Goal: Complete application form

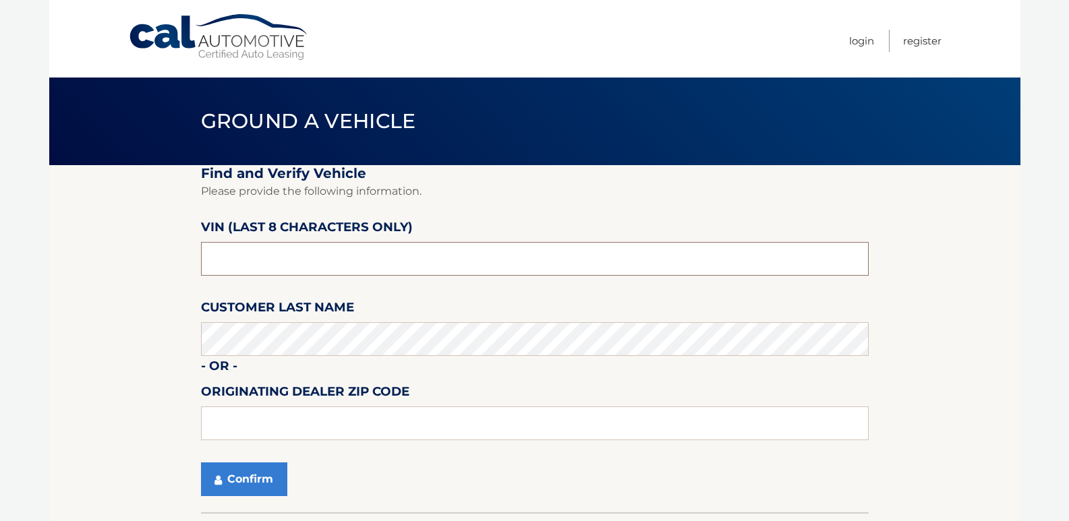
click at [279, 256] on input "text" at bounding box center [535, 259] width 668 height 34
type input "nd512424"
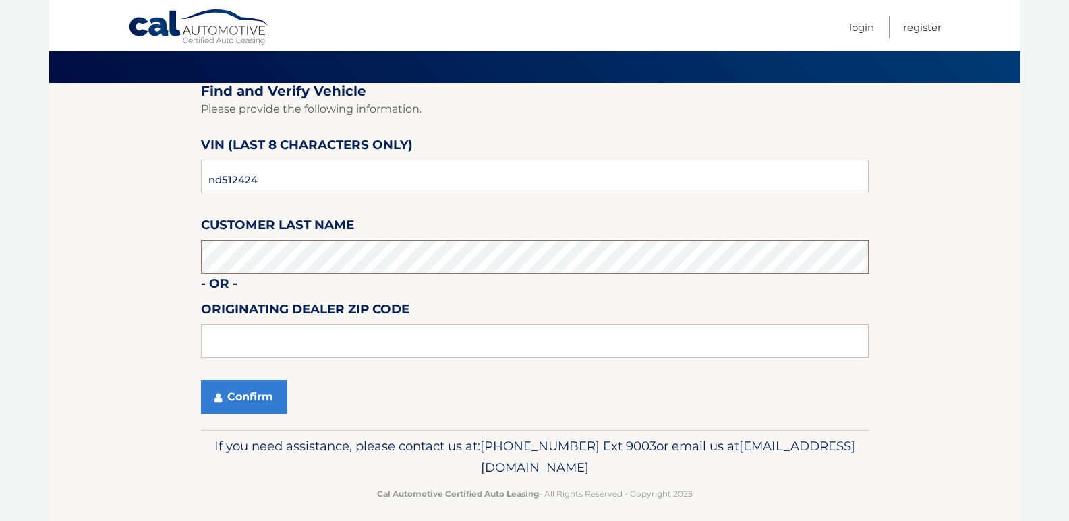
scroll to position [94, 0]
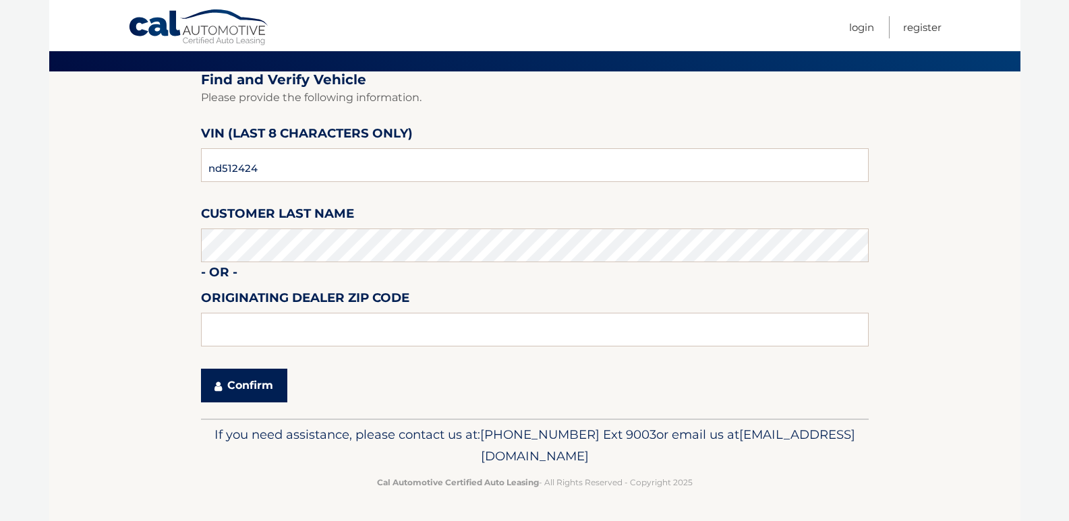
click at [255, 390] on button "Confirm" at bounding box center [244, 386] width 86 height 34
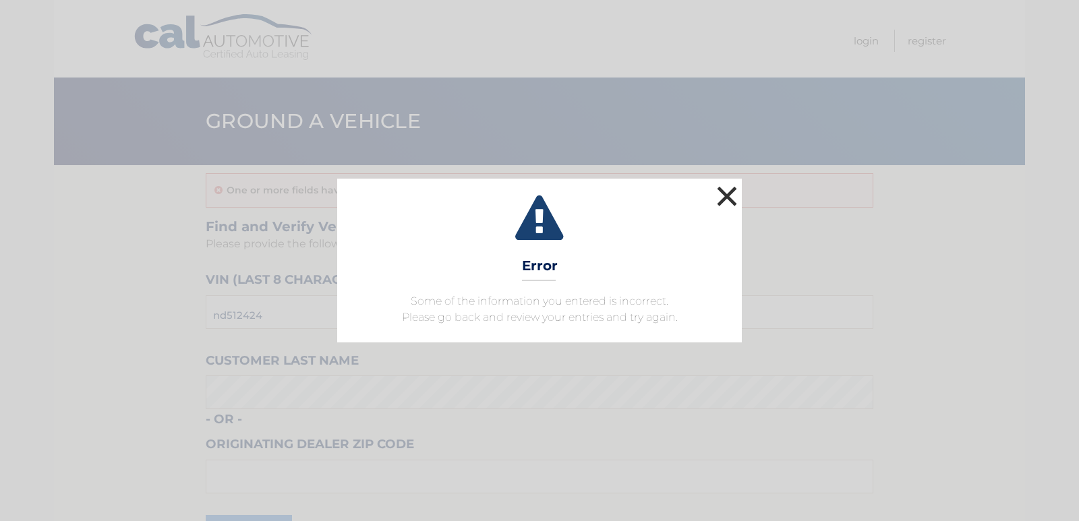
click at [727, 193] on button "×" at bounding box center [727, 196] width 27 height 27
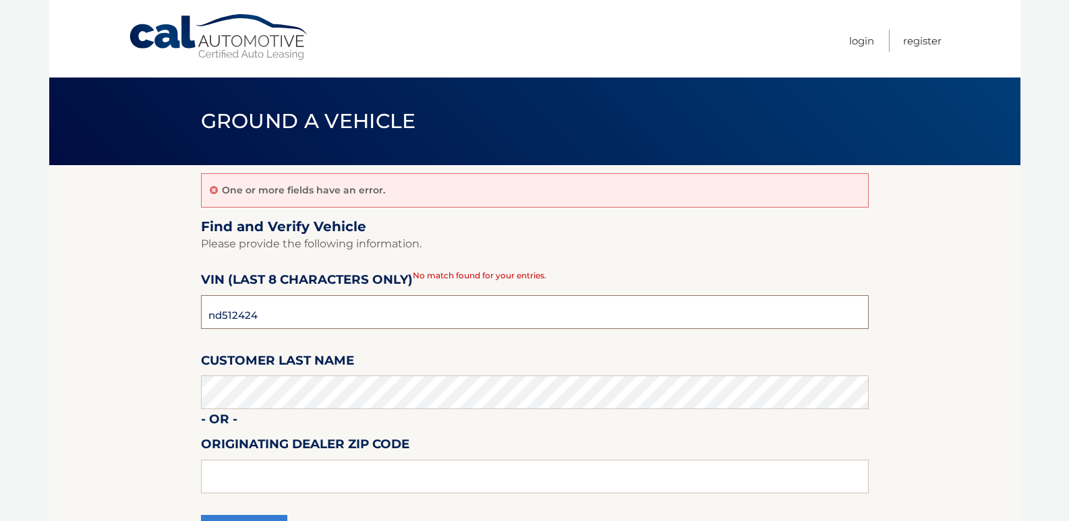
click at [267, 320] on input "nd512424" at bounding box center [535, 312] width 668 height 34
click at [268, 319] on input "nd512424" at bounding box center [535, 312] width 668 height 34
type input "nd514249"
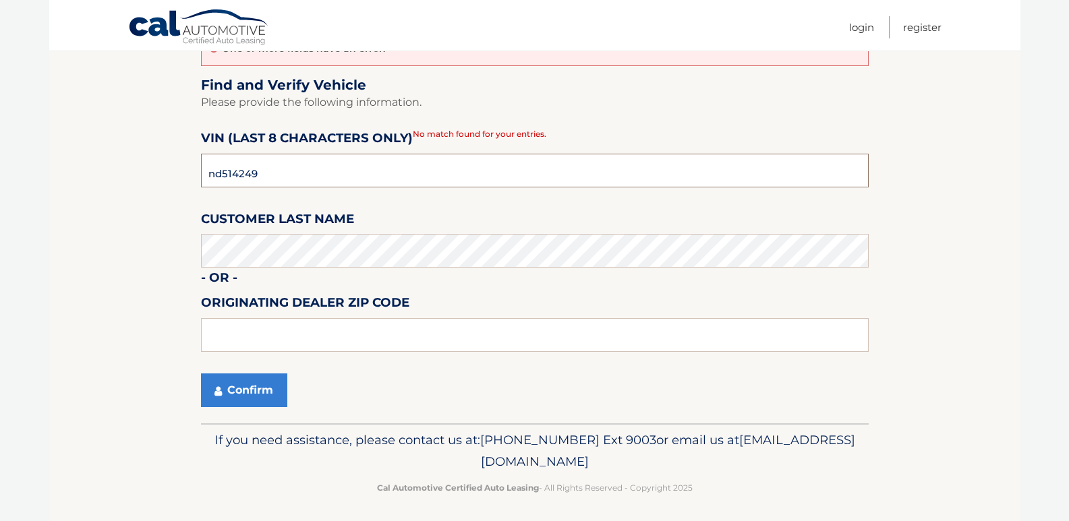
scroll to position [146, 0]
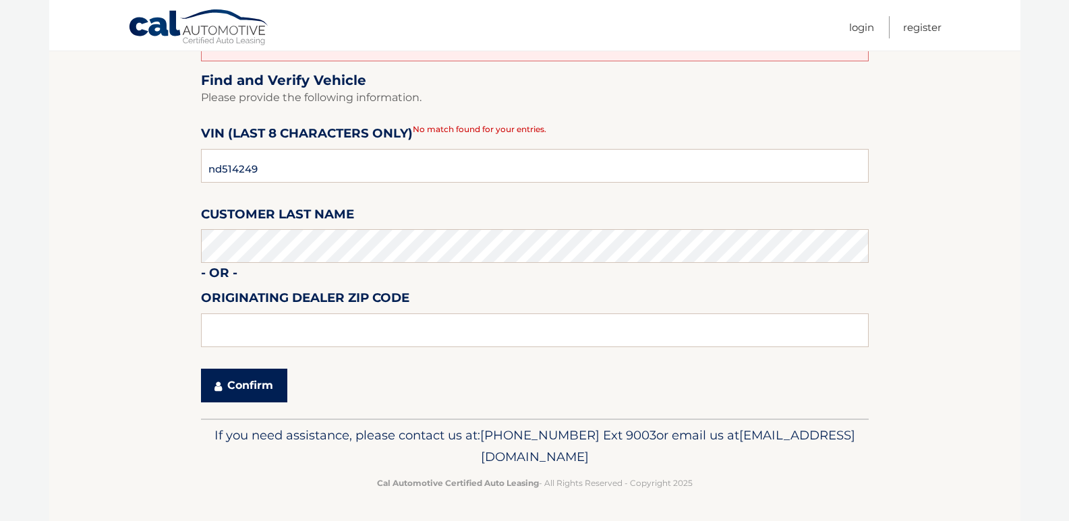
click at [261, 385] on button "Confirm" at bounding box center [244, 386] width 86 height 34
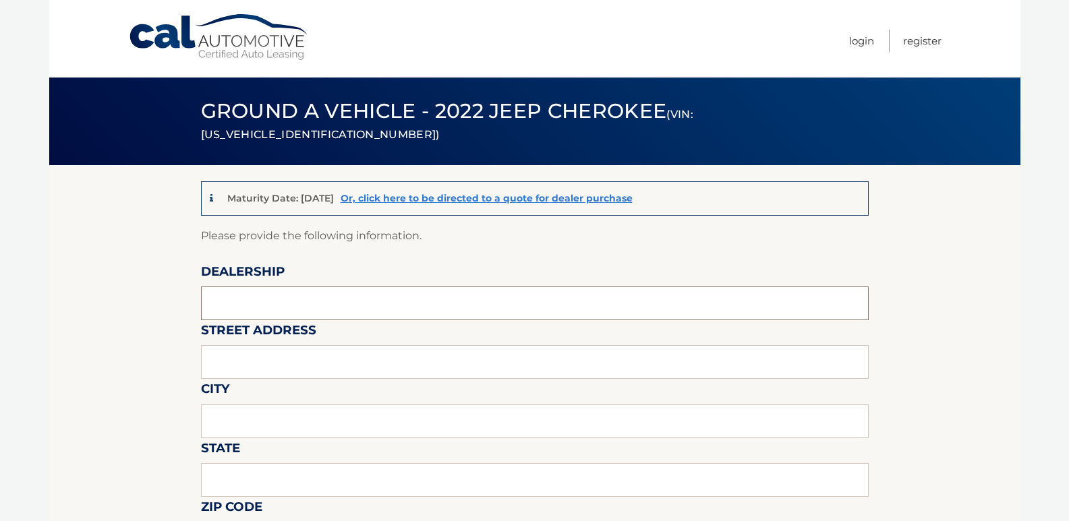
click at [231, 289] on input "text" at bounding box center [535, 304] width 668 height 34
type input "Johnson Dodge"
type input "481 ROUTE 46"
type input "BUDD LAKE"
type input "New Jersey"
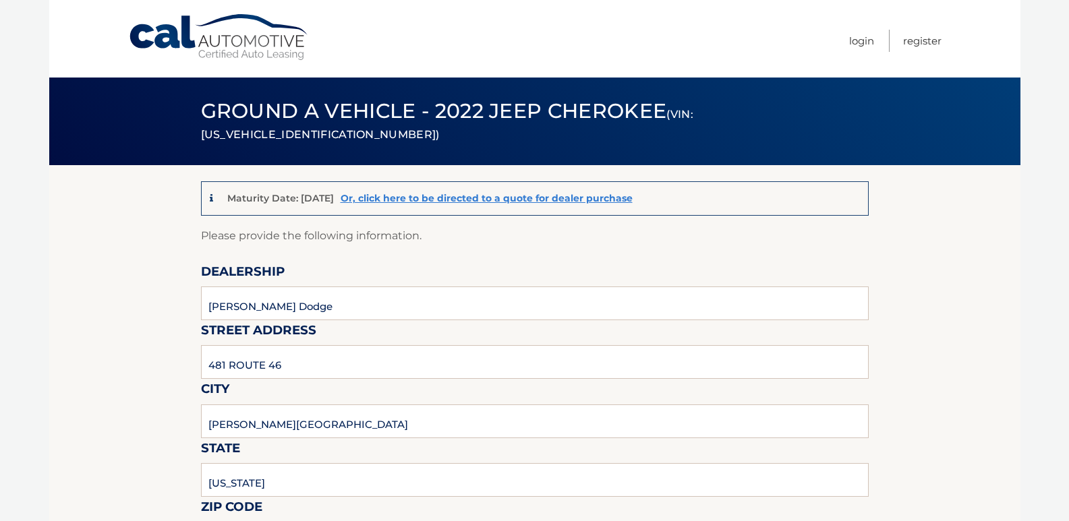
type input "07828"
type input "Ken Rouse"
type input "9085003779"
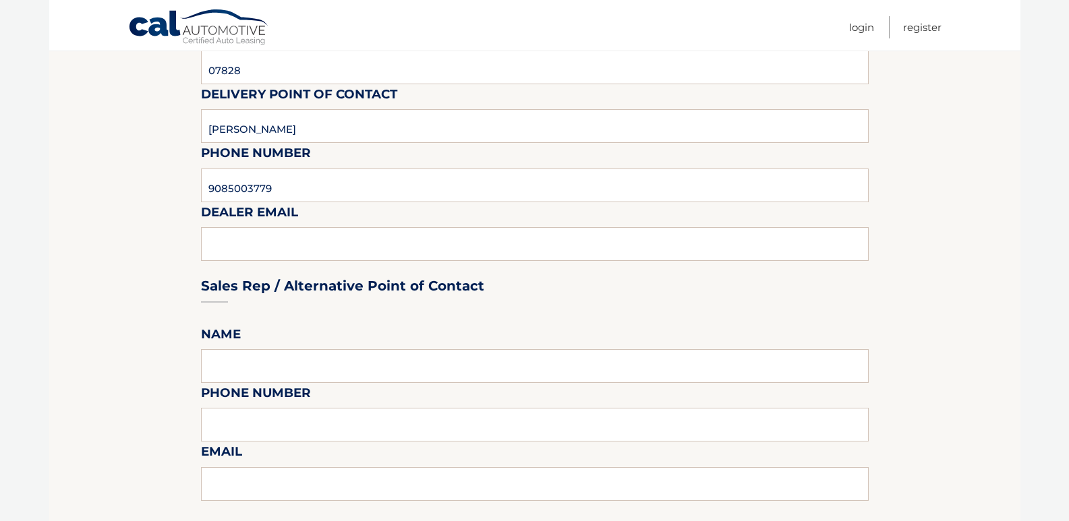
scroll to position [540, 0]
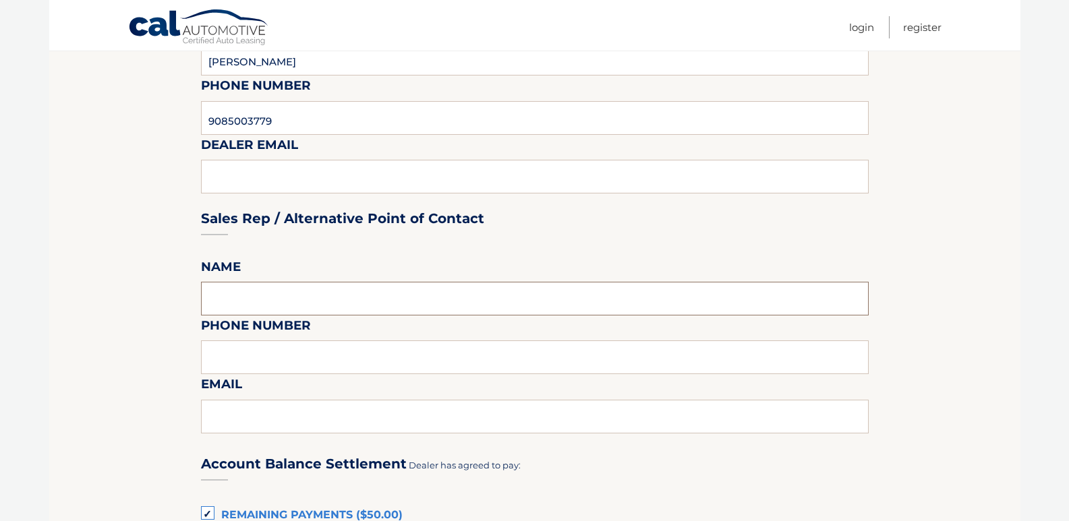
click at [229, 300] on input "text" at bounding box center [535, 299] width 668 height 34
type input "Ken Rouse"
type input "9085003779"
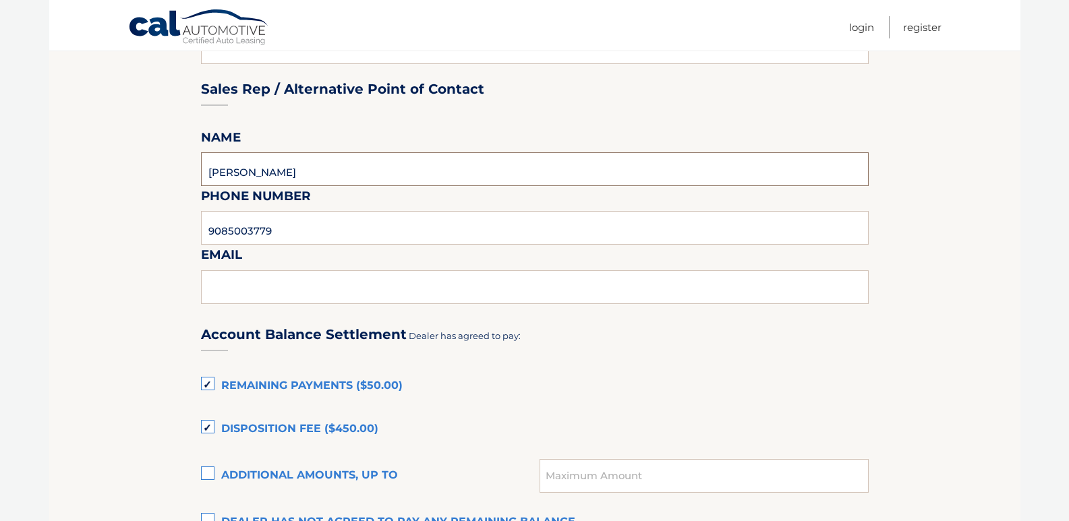
scroll to position [675, 0]
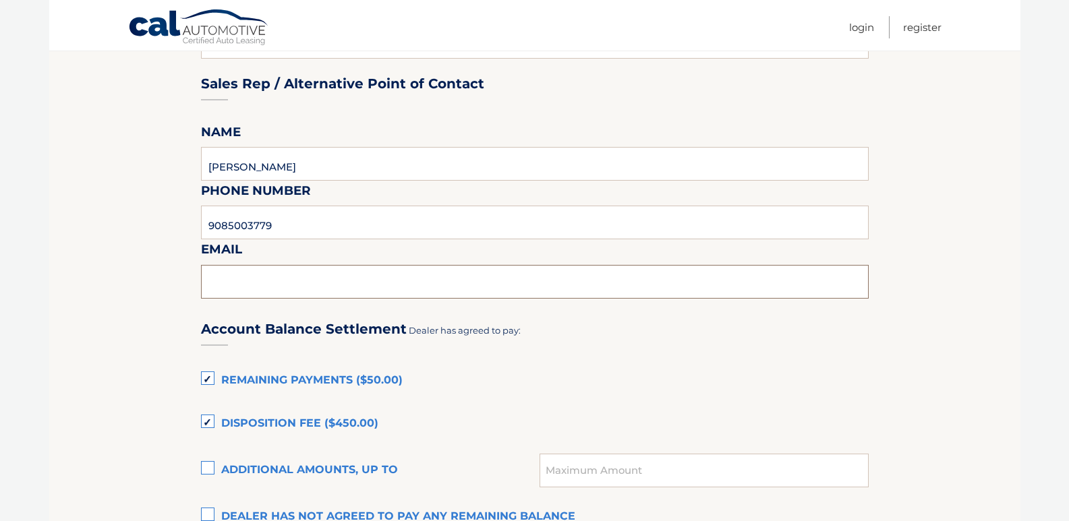
click at [242, 282] on input "text" at bounding box center [535, 282] width 668 height 34
type input "krouse@johnjohnsonautogroup.com"
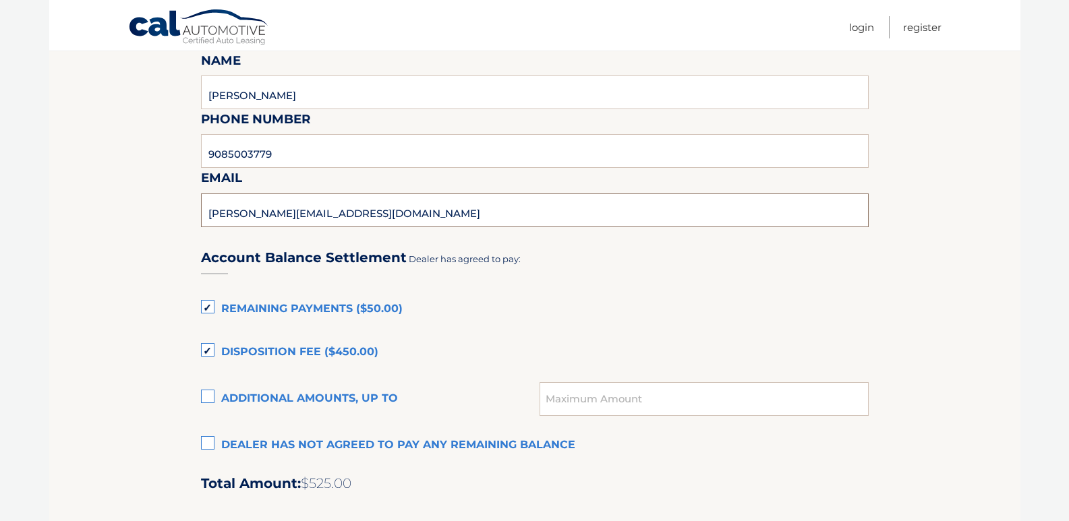
scroll to position [810, 0]
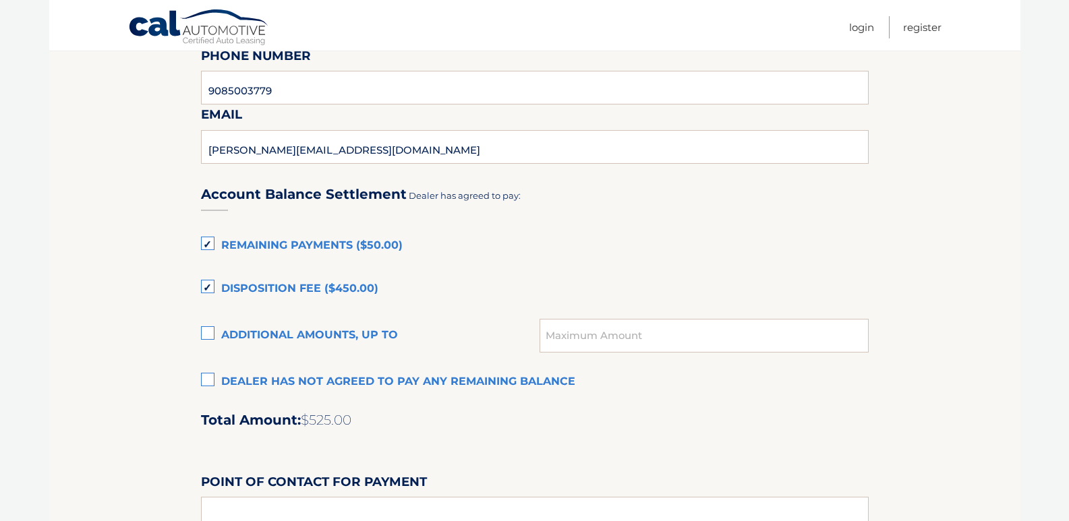
click at [206, 246] on label "Remaining Payments ($50.00)" at bounding box center [535, 246] width 668 height 27
click at [0, 0] on input "Remaining Payments ($50.00)" at bounding box center [0, 0] width 0 height 0
click at [215, 285] on label "Disposition Fee ($450.00)" at bounding box center [535, 289] width 668 height 27
click at [0, 0] on input "Disposition Fee ($450.00)" at bounding box center [0, 0] width 0 height 0
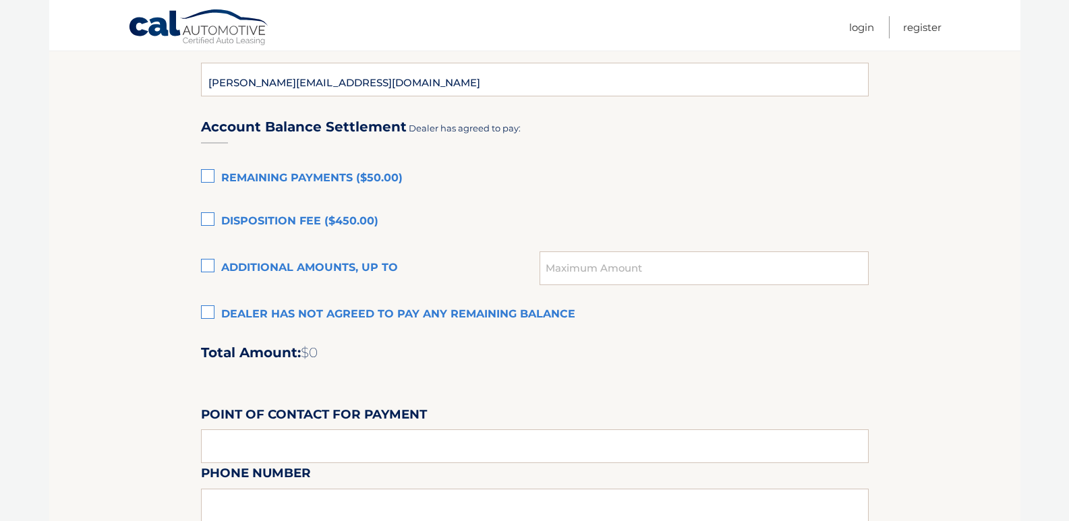
click at [210, 314] on label "Dealer has not agreed to pay any remaining balance" at bounding box center [535, 315] width 668 height 27
click at [0, 0] on input "Dealer has not agreed to pay any remaining balance" at bounding box center [0, 0] width 0 height 0
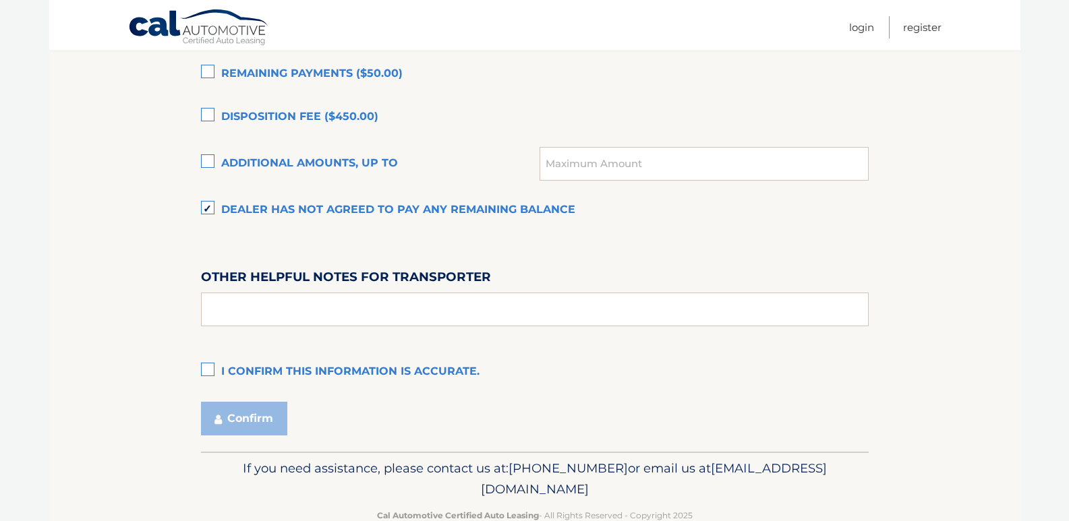
scroll to position [1012, 0]
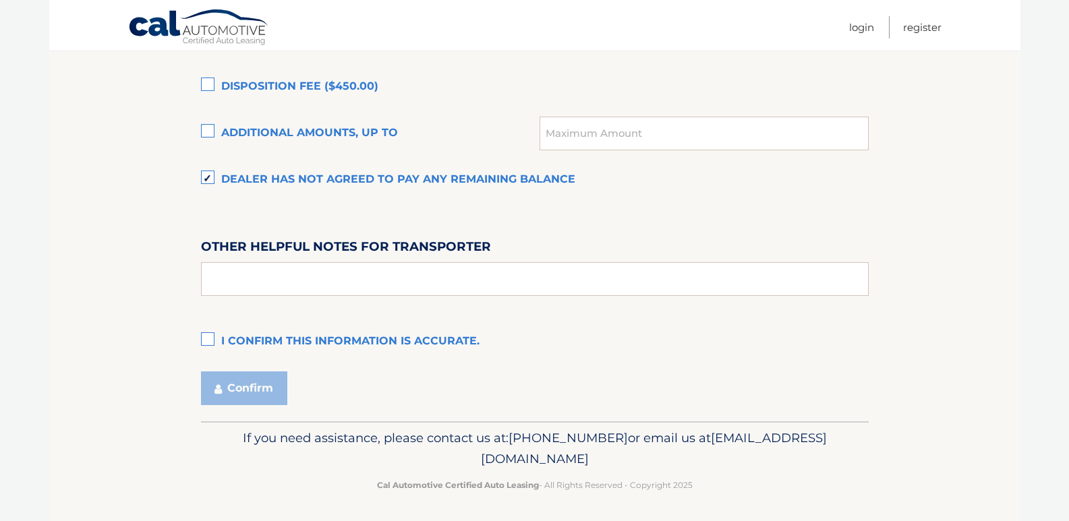
click at [209, 341] on label "I confirm this information is accurate." at bounding box center [535, 342] width 668 height 27
click at [0, 0] on input "I confirm this information is accurate." at bounding box center [0, 0] width 0 height 0
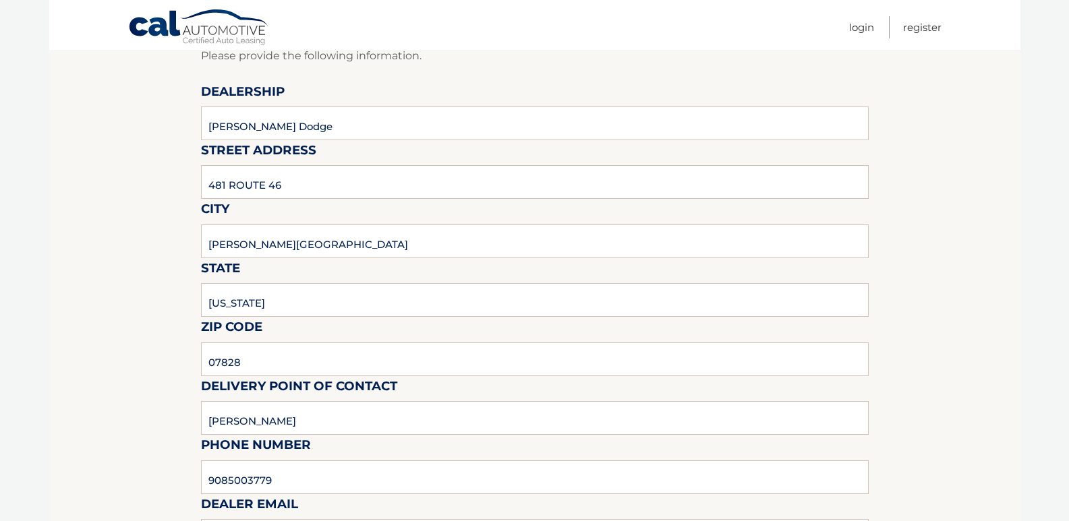
scroll to position [0, 0]
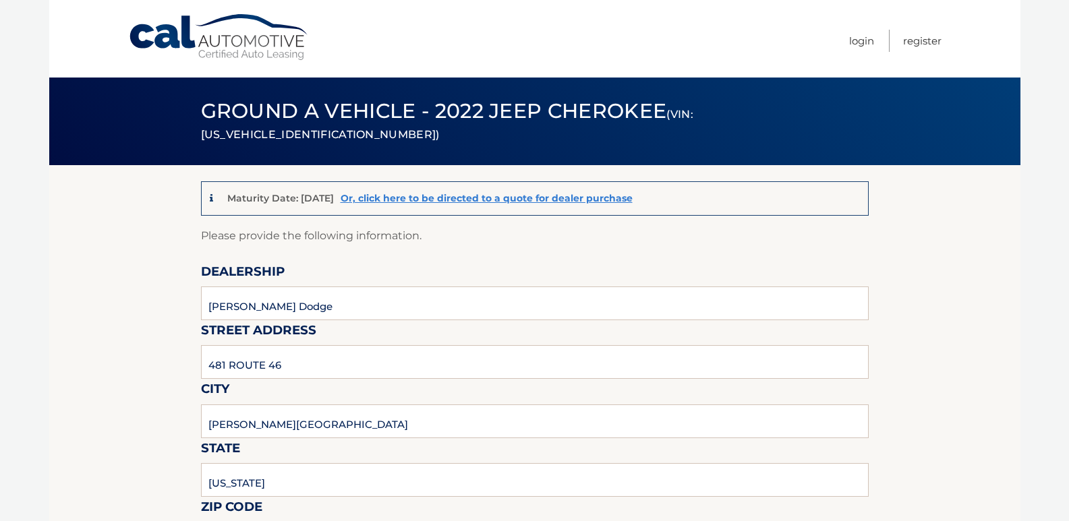
click at [480, 43] on nav "Menu Login Register" at bounding box center [631, 39] width 621 height 78
click at [329, 53] on nav "Menu Login Register" at bounding box center [631, 39] width 621 height 78
click at [420, 98] on header "Ground a Vehicle - 2022 Jeep Cherokee (VIN: 1C4PJMMN8ND514249)" at bounding box center [535, 122] width 668 height 88
click at [450, 9] on nav "Menu Login Register" at bounding box center [631, 39] width 621 height 78
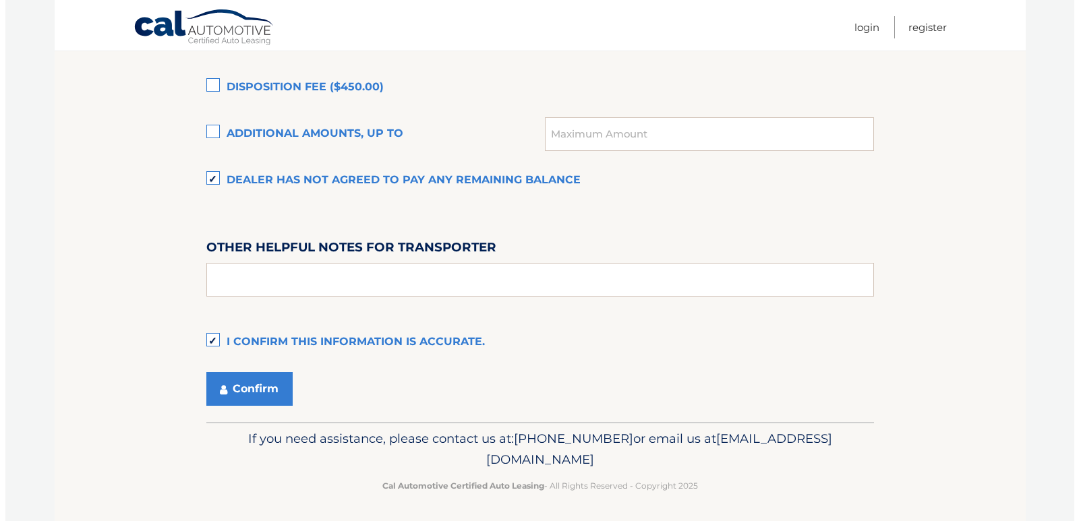
scroll to position [1015, 0]
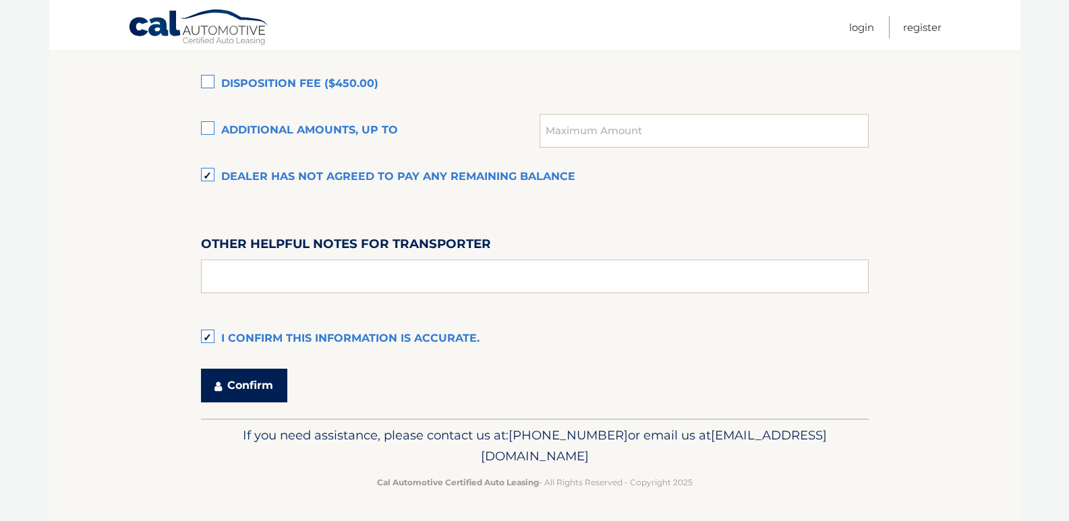
click at [254, 382] on button "Confirm" at bounding box center [244, 386] width 86 height 34
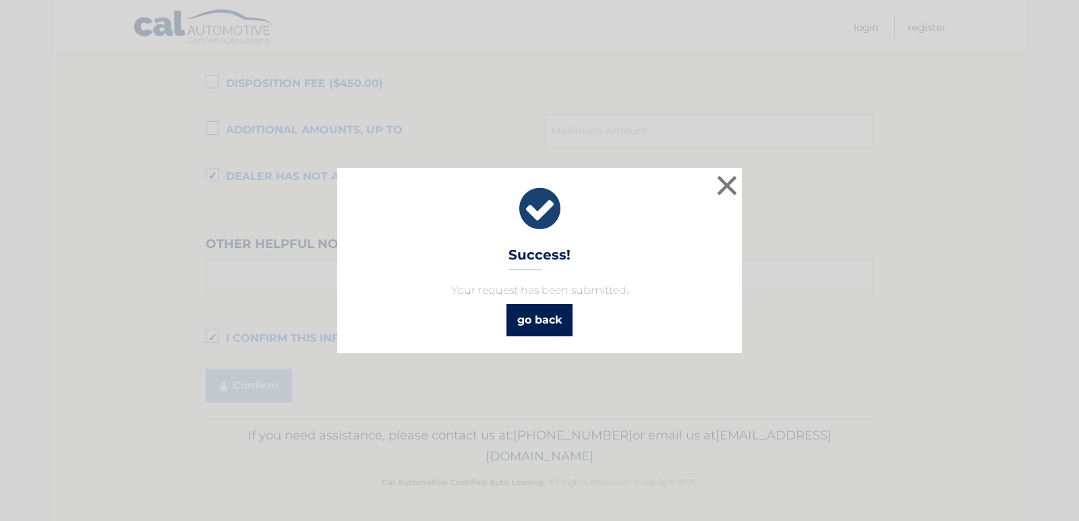
click at [538, 319] on link "go back" at bounding box center [540, 320] width 66 height 32
